Goal: Information Seeking & Learning: Learn about a topic

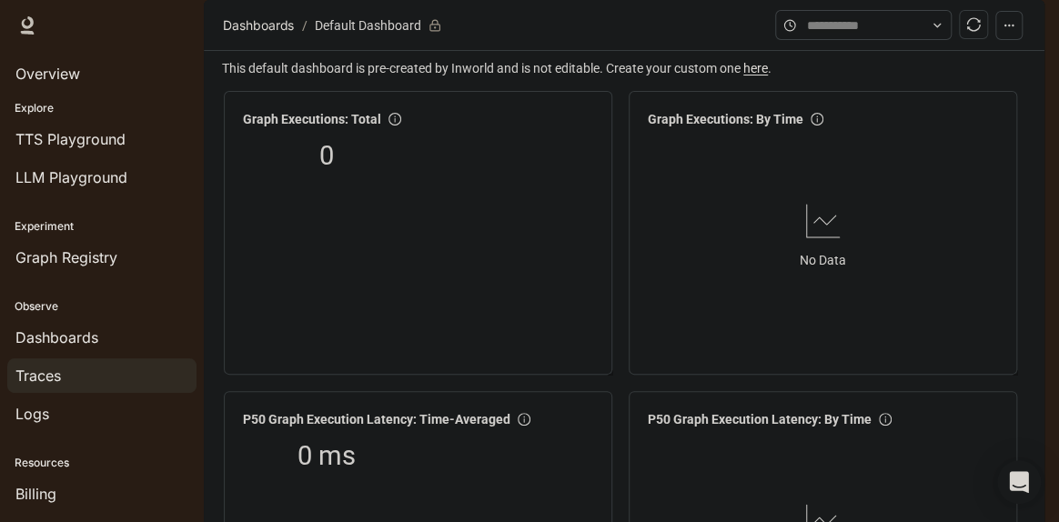
click at [57, 374] on span "Traces" at bounding box center [37, 376] width 45 height 22
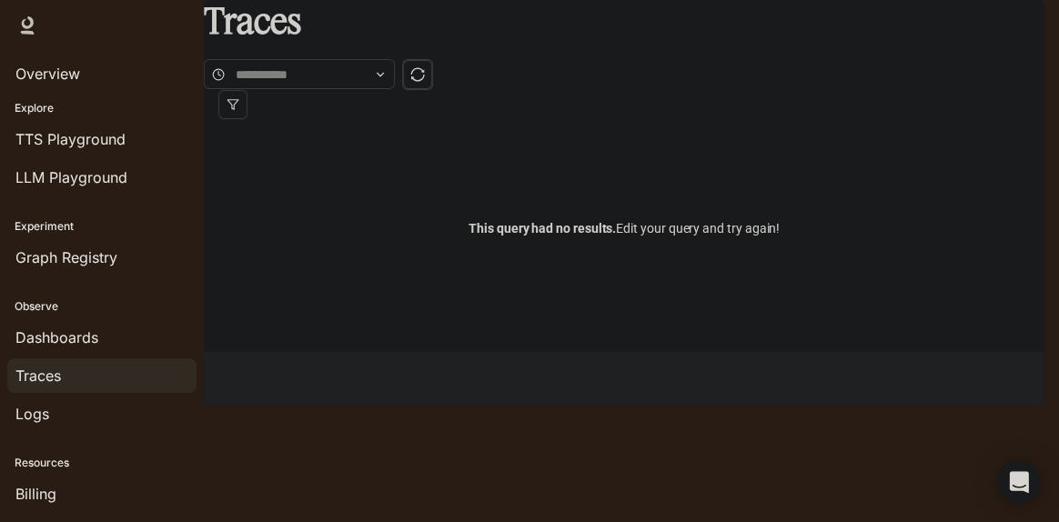
click at [1022, 19] on icon "button" at bounding box center [1019, 25] width 15 height 15
click at [760, 522] on div at bounding box center [529, 522] width 1059 height 0
click at [1022, 20] on icon "button" at bounding box center [1019, 25] width 15 height 15
click at [1022, 522] on div at bounding box center [529, 522] width 1059 height 0
click at [395, 67] on span at bounding box center [299, 74] width 191 height 30
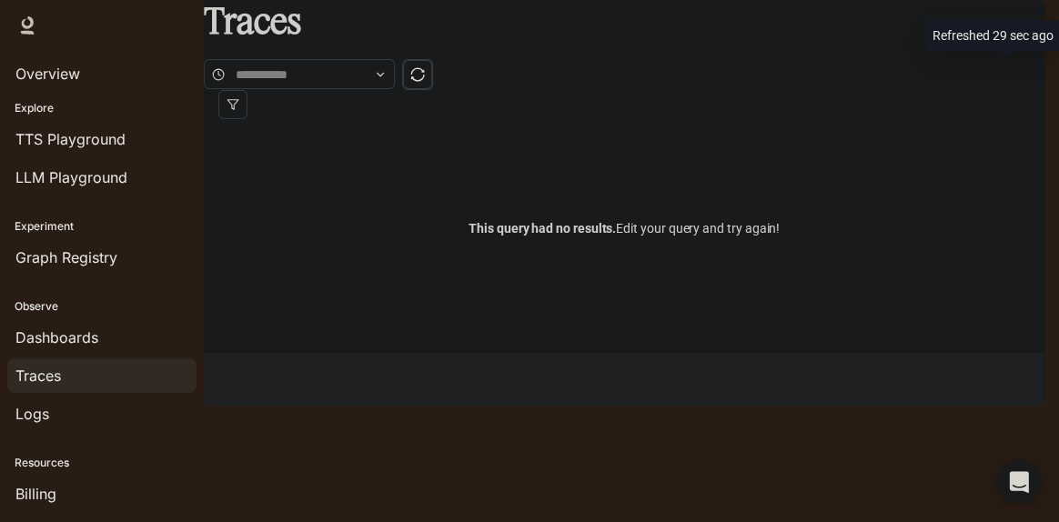
click at [425, 80] on icon "sync" at bounding box center [417, 74] width 15 height 15
click at [384, 73] on icon at bounding box center [381, 75] width 6 height 4
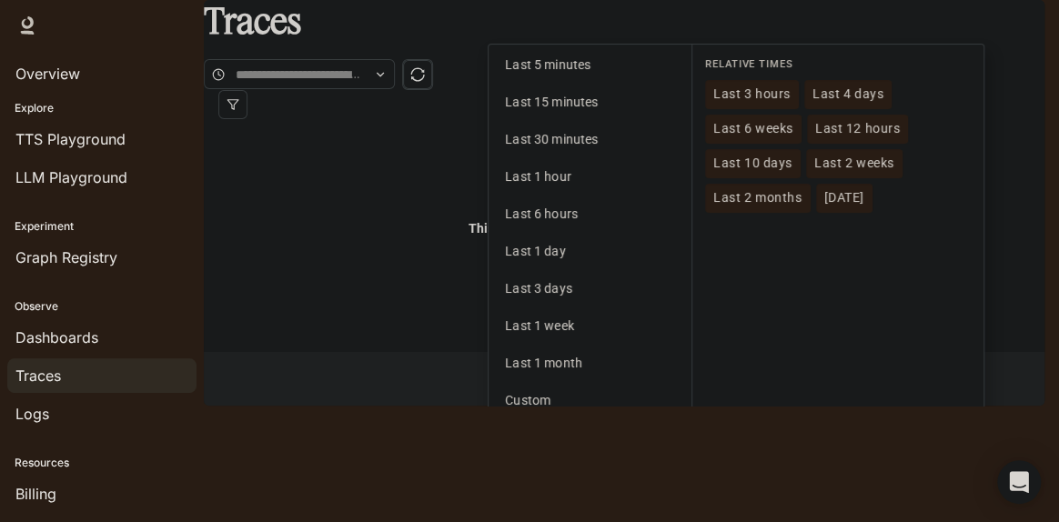
click at [778, 206] on span "Last 2 months" at bounding box center [757, 197] width 88 height 15
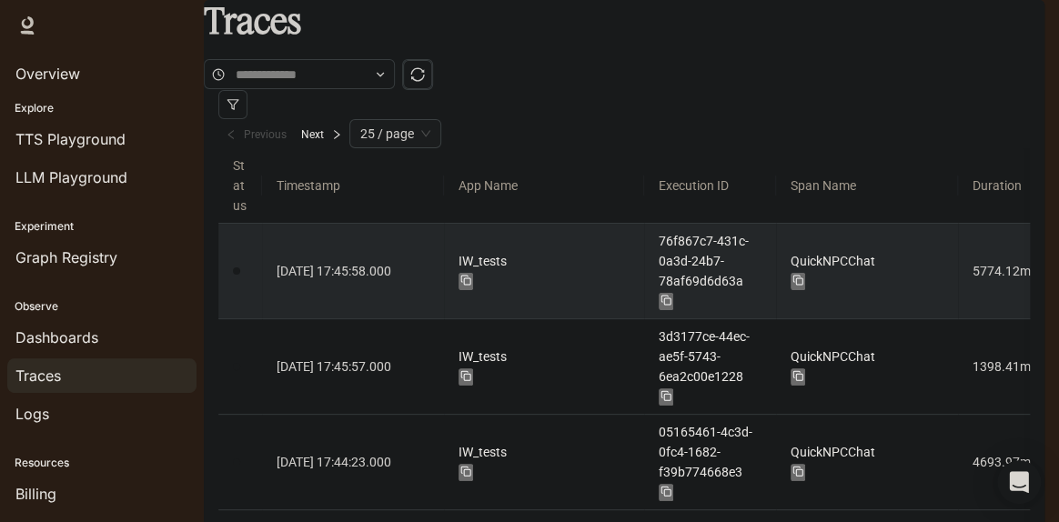
click at [359, 261] on link "2025-10-02 17:45:58.000" at bounding box center [353, 271] width 153 height 20
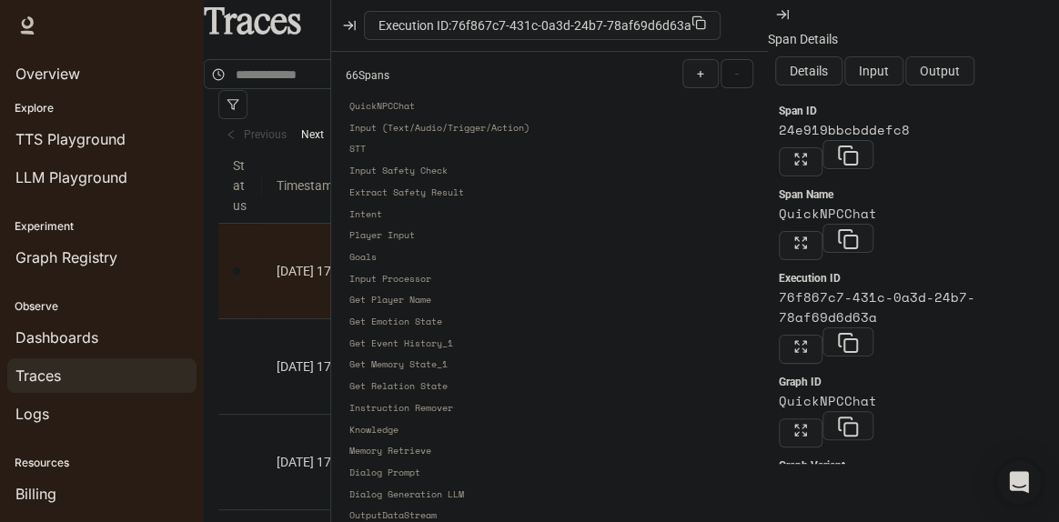
scroll to position [662, 0]
click at [889, 68] on span "Input" at bounding box center [874, 71] width 30 height 20
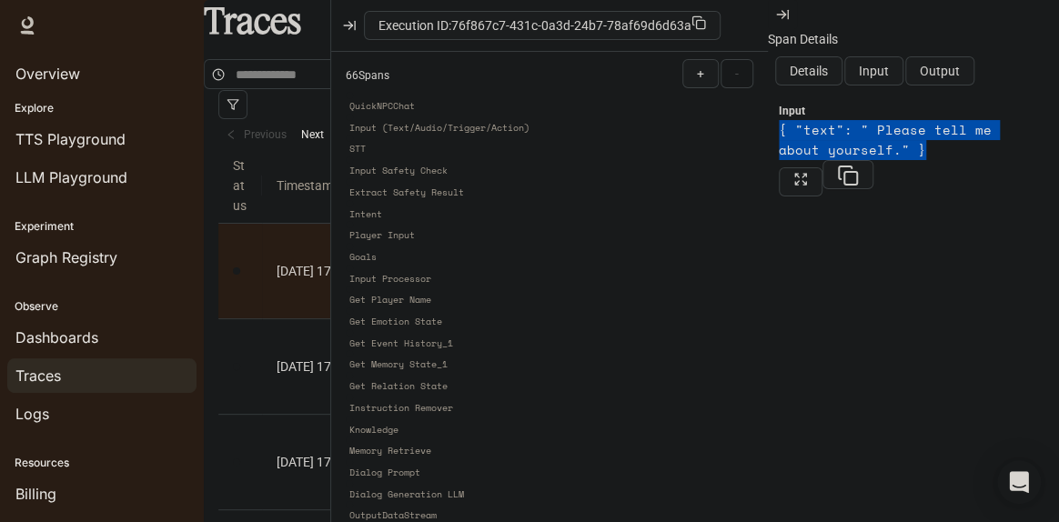
drag, startPoint x: 925, startPoint y: 151, endPoint x: 782, endPoint y: 136, distance: 143.7
click at [782, 136] on article "{ "text": " Please tell me about yourself." }" at bounding box center [906, 140] width 255 height 40
click at [960, 66] on span "Output" at bounding box center [940, 71] width 40 height 20
drag, startPoint x: 779, startPoint y: 132, endPoint x: 1000, endPoint y: 145, distance: 221.5
click at [1000, 145] on div "Output { "knowledge_records": [] }" at bounding box center [889, 148] width 221 height 96
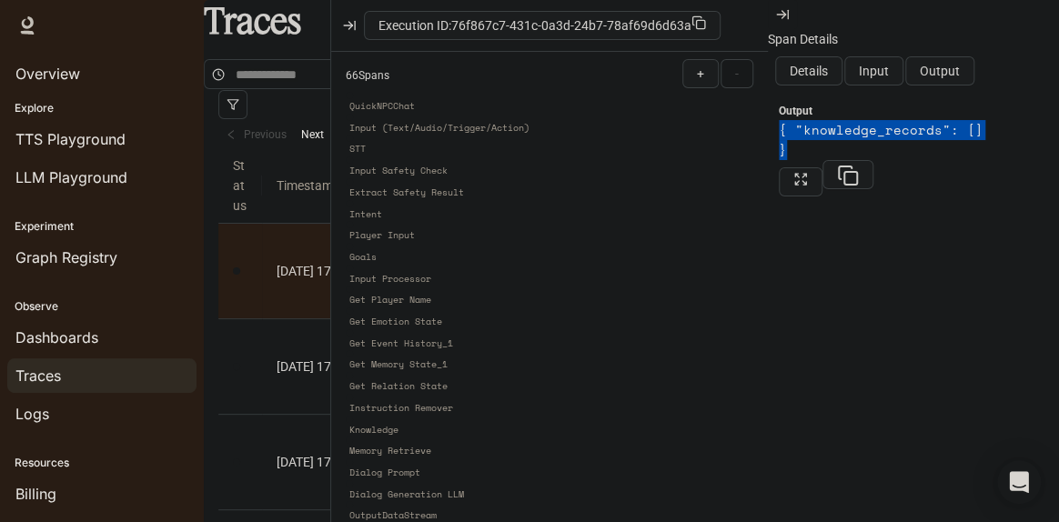
click at [959, 133] on article "{ "knowledge_records": [] }" at bounding box center [882, 140] width 207 height 40
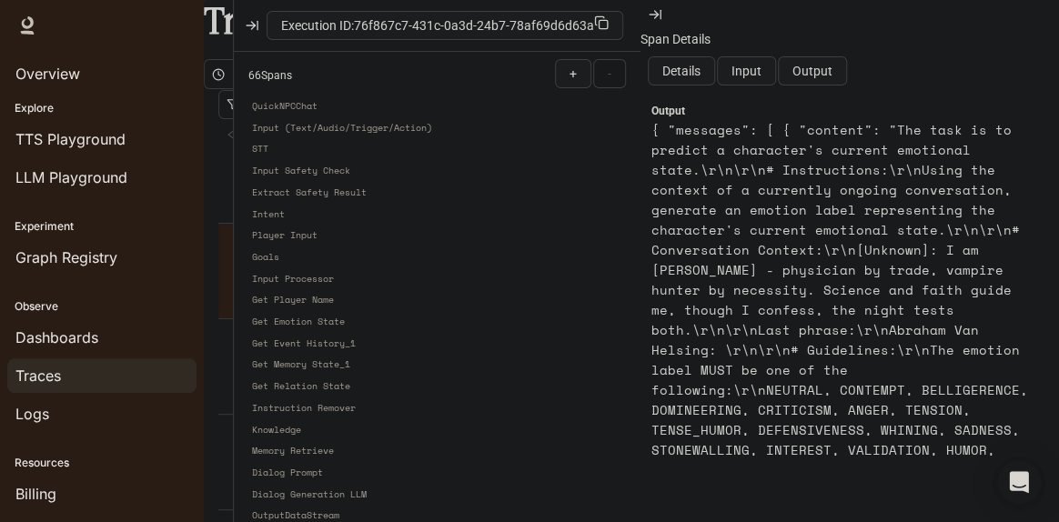
drag, startPoint x: 767, startPoint y: 266, endPoint x: 562, endPoint y: 272, distance: 204.8
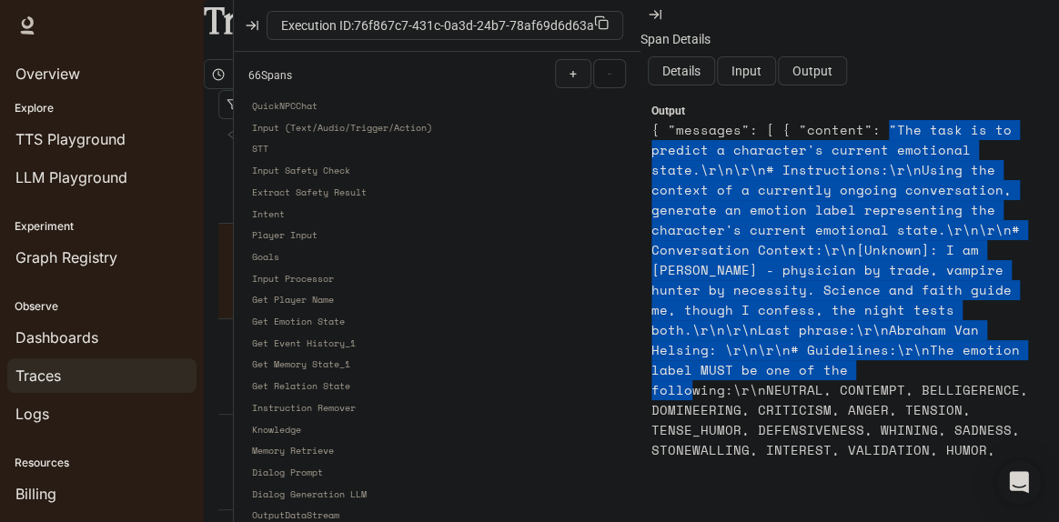
drag, startPoint x: 882, startPoint y: 133, endPoint x: 947, endPoint y: 382, distance: 257.8
click at [947, 382] on article "{ "messages": [ { "content": "The task is to predict a character's current emot…" at bounding box center [843, 350] width 382 height 460
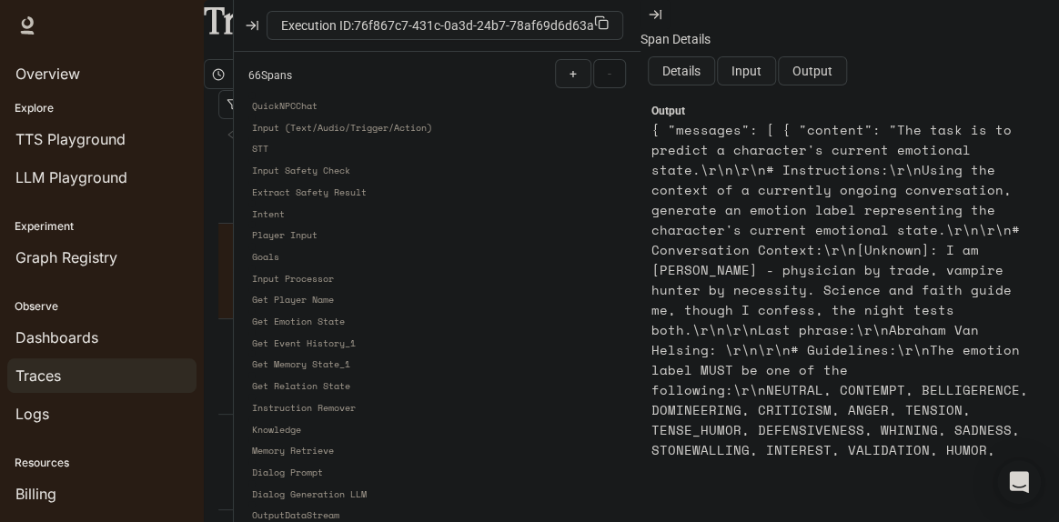
click at [875, 392] on article "{ "messages": [ { "content": "The task is to predict a character's current emot…" at bounding box center [843, 350] width 382 height 460
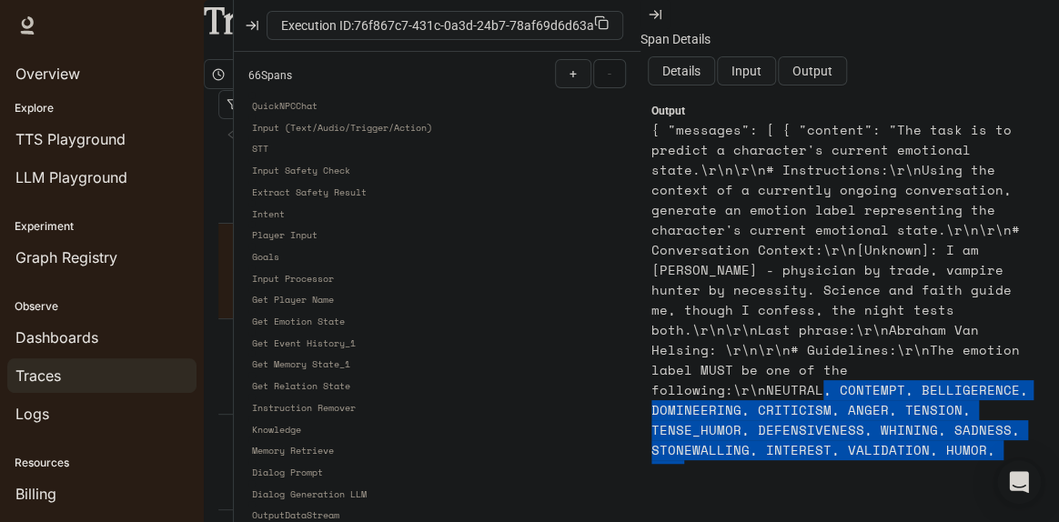
drag, startPoint x: 764, startPoint y: 392, endPoint x: 973, endPoint y: 451, distance: 216.6
click at [973, 451] on article "{ "messages": [ { "content": "The task is to predict a character's current emot…" at bounding box center [843, 350] width 382 height 460
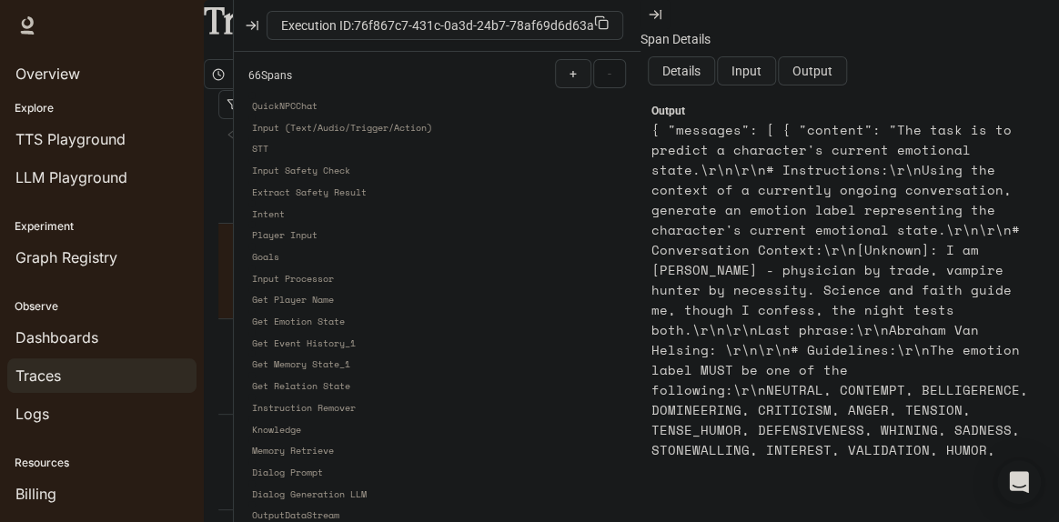
click at [976, 454] on article "{ "messages": [ { "content": "The task is to predict a character's current emot…" at bounding box center [843, 350] width 382 height 460
click at [762, 76] on span "Input" at bounding box center [747, 71] width 30 height 20
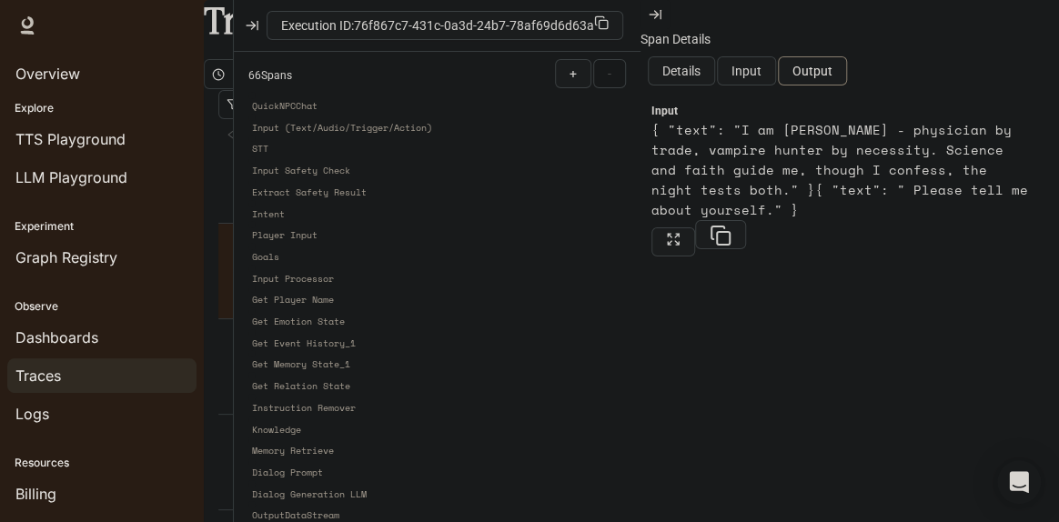
click at [833, 66] on span "Output" at bounding box center [813, 71] width 40 height 20
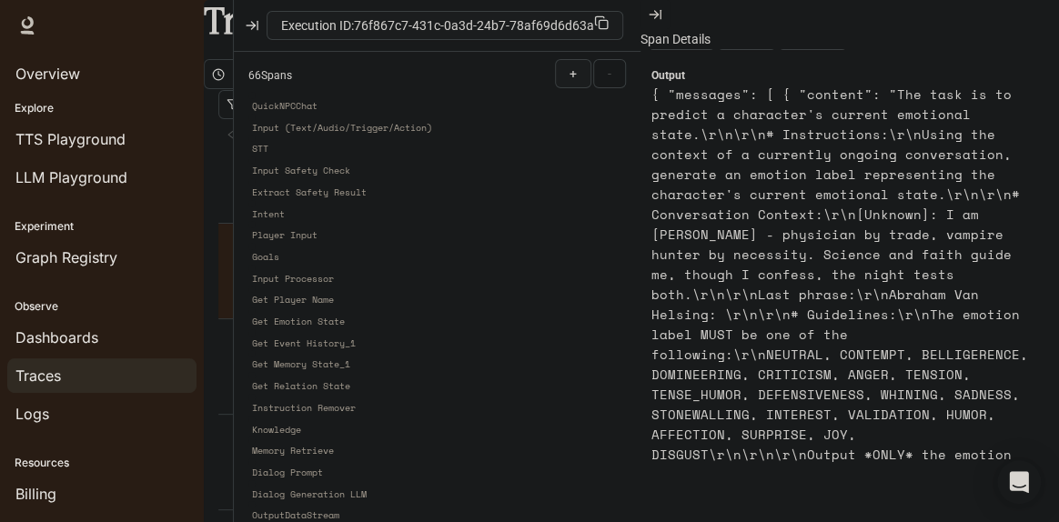
scroll to position [72, 0]
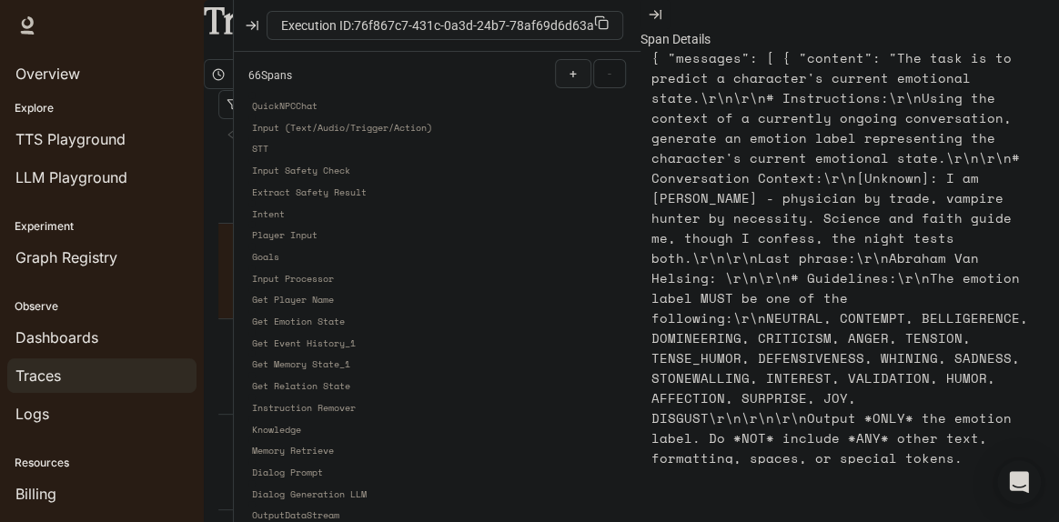
drag, startPoint x: 642, startPoint y: 259, endPoint x: 576, endPoint y: 250, distance: 66.1
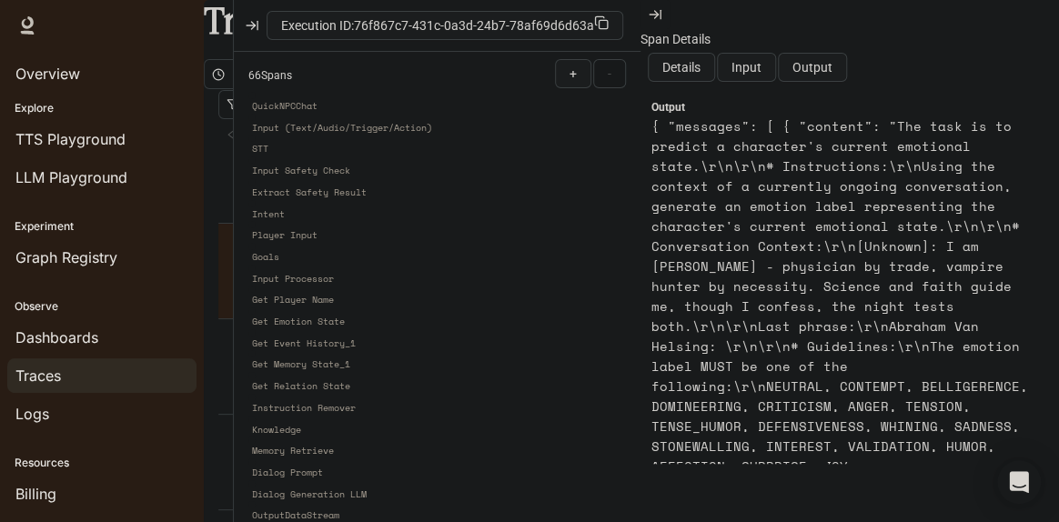
scroll to position [0, 0]
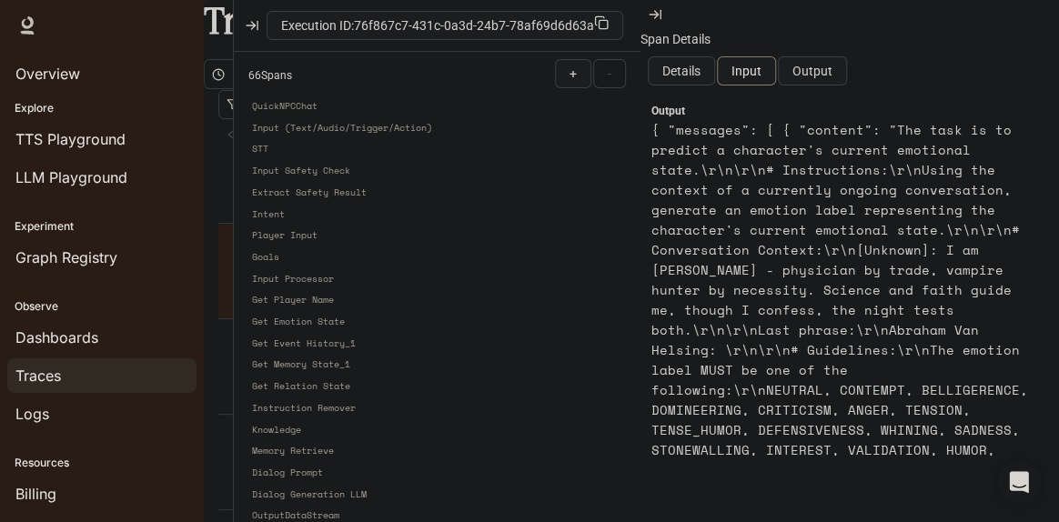
click at [762, 71] on span "Input" at bounding box center [747, 71] width 30 height 20
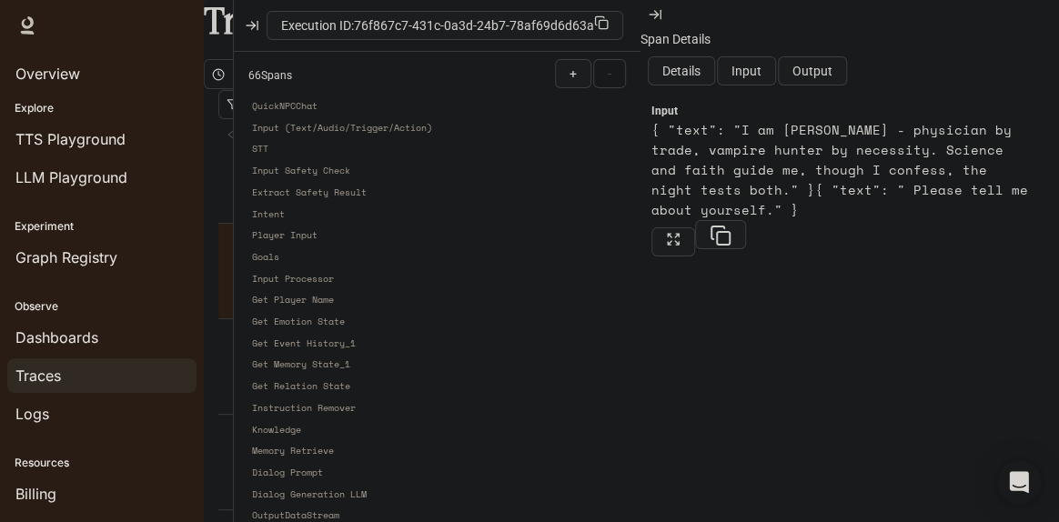
drag, startPoint x: 661, startPoint y: 136, endPoint x: 775, endPoint y: 225, distance: 145.3
click at [775, 225] on div "Input { "text": "I am Abraham Van Helsing - physician by trade, vampire hunter …" at bounding box center [850, 178] width 397 height 157
click at [833, 73] on span "Output" at bounding box center [813, 71] width 40 height 20
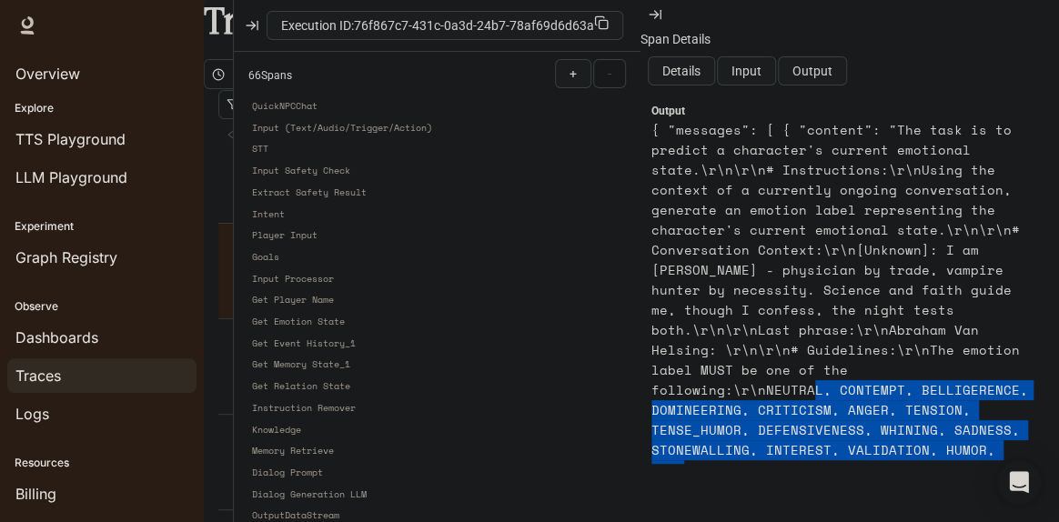
drag, startPoint x: 975, startPoint y: 458, endPoint x: 762, endPoint y: 397, distance: 221.5
click at [762, 397] on article "{ "messages": [ { "content": "The task is to predict a character's current emot…" at bounding box center [843, 350] width 382 height 460
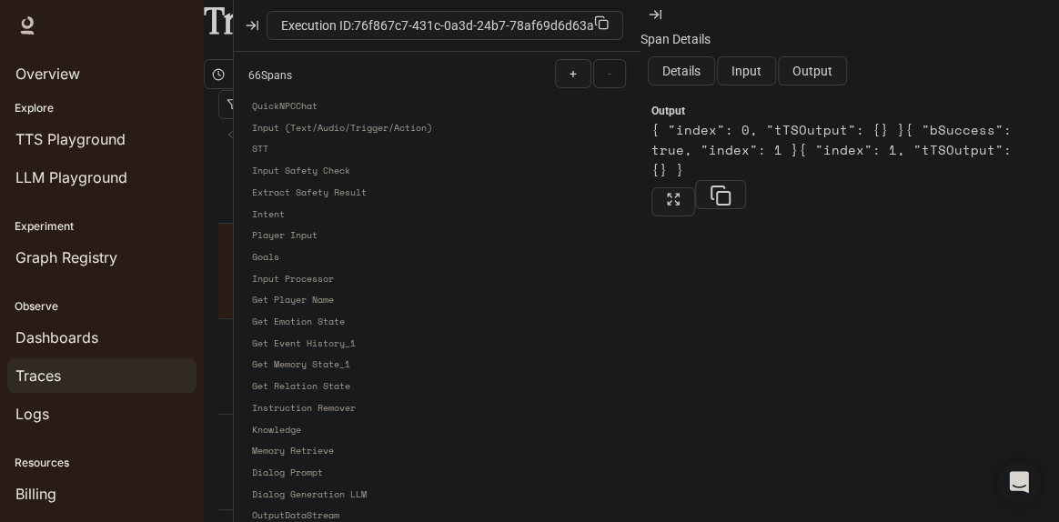
click at [762, 75] on span "Input" at bounding box center [747, 71] width 30 height 20
click at [833, 73] on span "Output" at bounding box center [813, 71] width 40 height 20
click at [693, 76] on span "Details" at bounding box center [681, 71] width 38 height 20
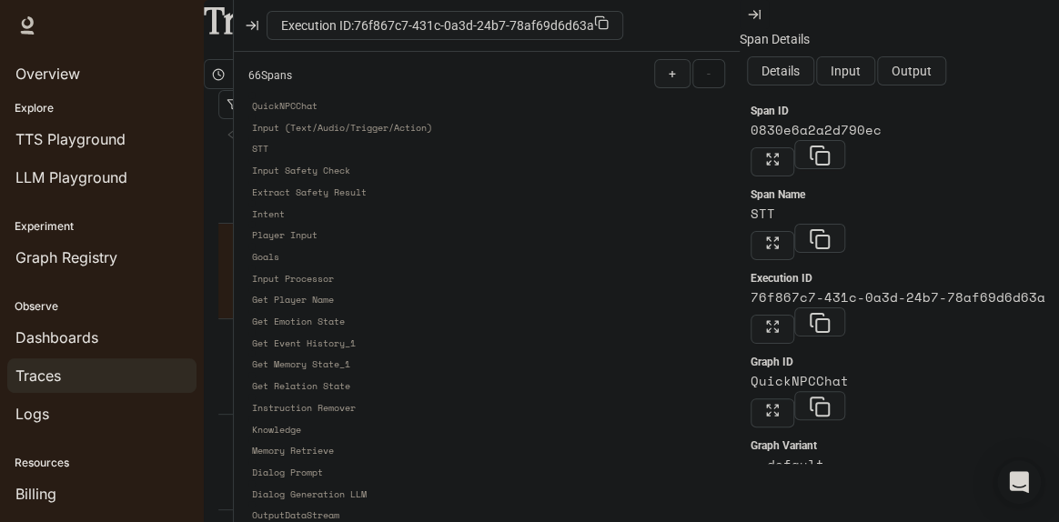
drag, startPoint x: 235, startPoint y: 297, endPoint x: 167, endPoint y: 291, distance: 67.6
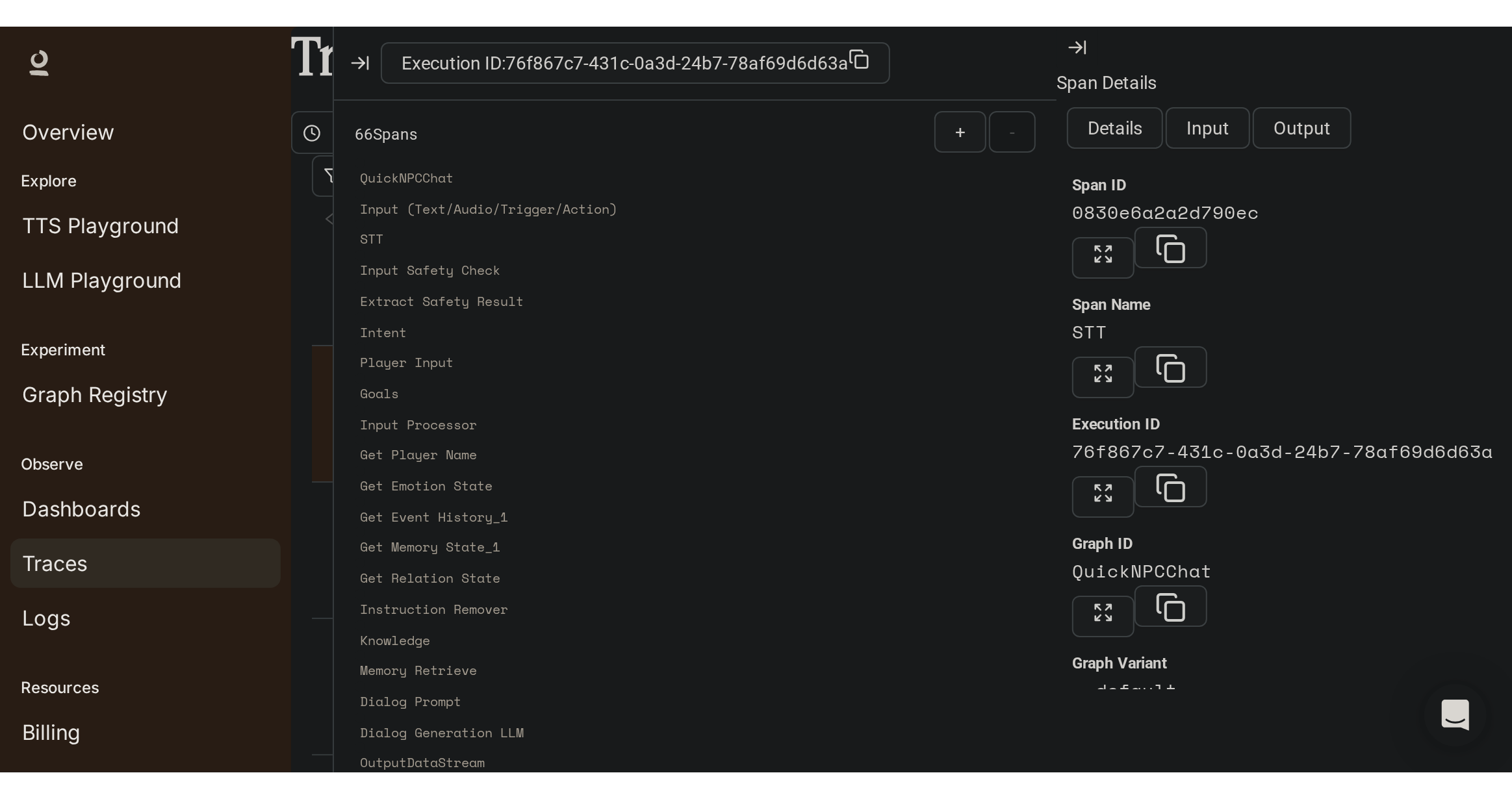
scroll to position [1387, 0]
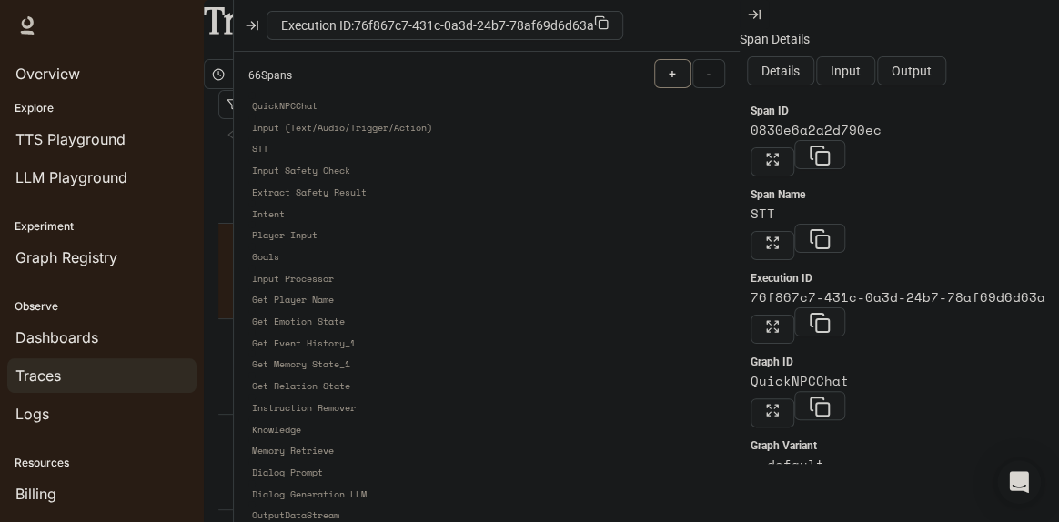
click at [676, 67] on span "+" at bounding box center [672, 74] width 7 height 20
click at [676, 70] on span "+" at bounding box center [672, 74] width 7 height 20
click at [711, 73] on span "-" at bounding box center [709, 74] width 4 height 20
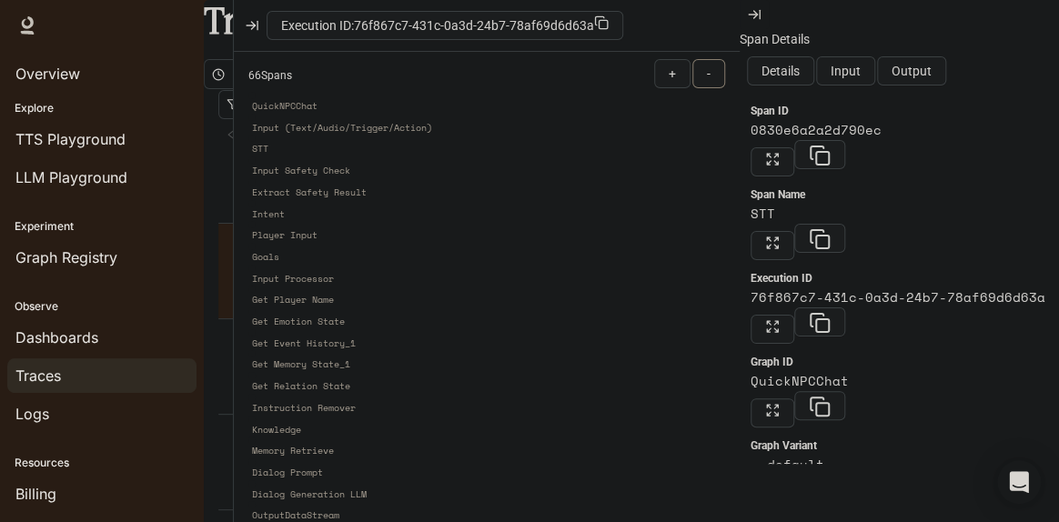
click at [711, 73] on span "-" at bounding box center [709, 74] width 4 height 20
drag, startPoint x: 741, startPoint y: 366, endPoint x: 730, endPoint y: 366, distance: 10.9
